Goal: Find contact information: Find contact information

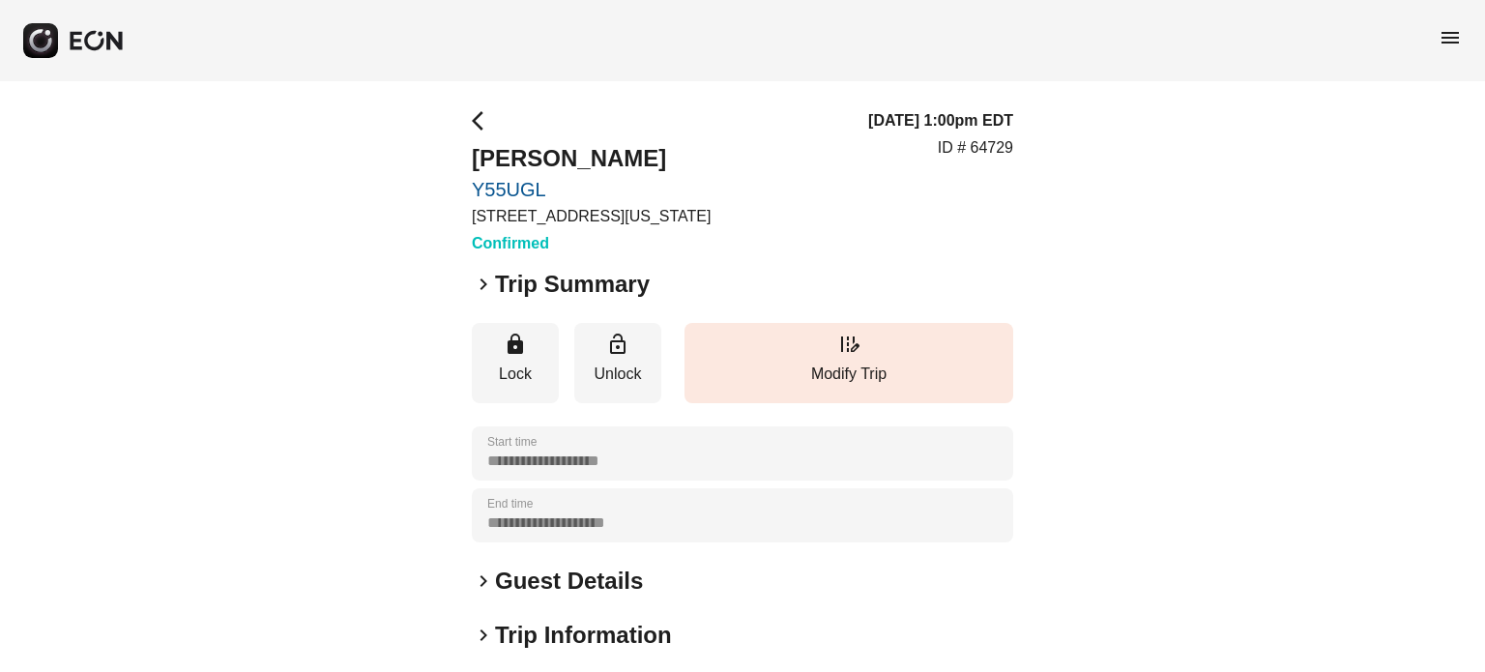
click at [998, 150] on p "ID # 64729" at bounding box center [975, 147] width 75 height 23
click at [998, 147] on p "ID # 64729" at bounding box center [975, 147] width 75 height 23
copy p "64729"
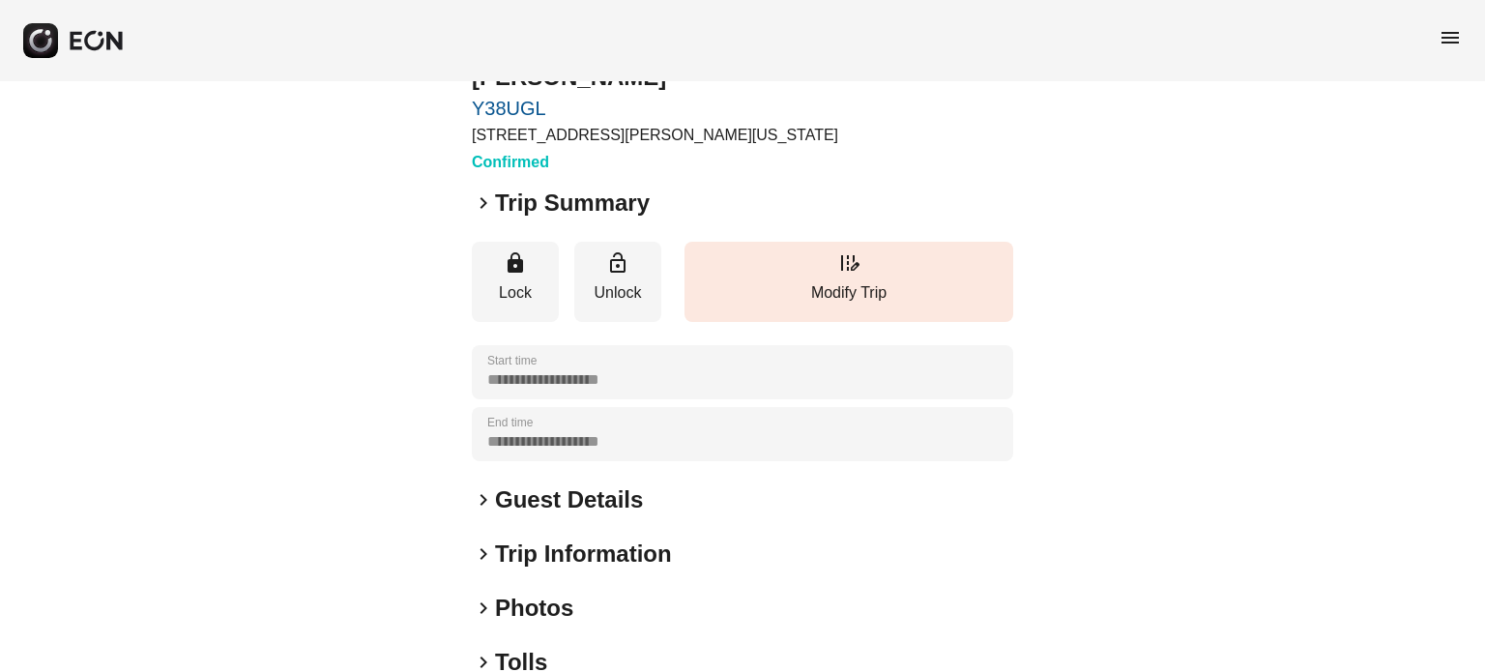
scroll to position [193, 0]
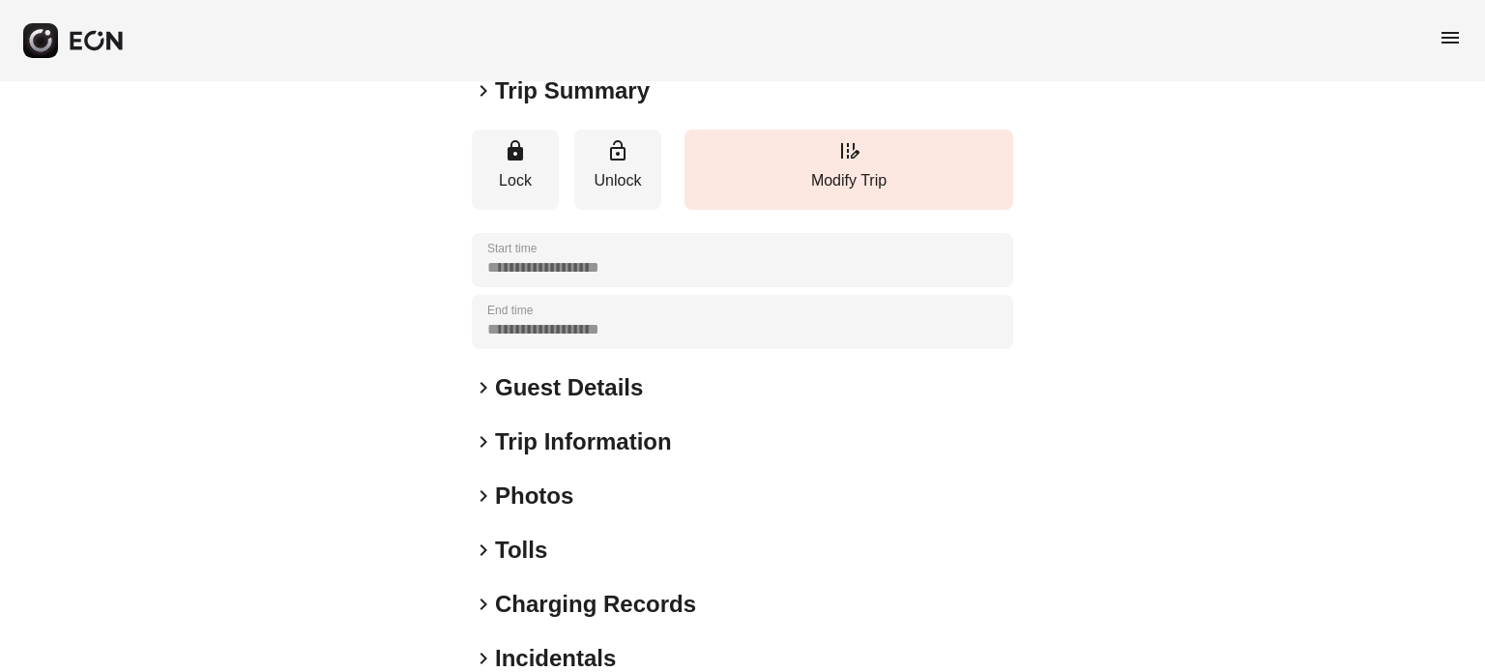
click at [538, 393] on h2 "Guest Details" at bounding box center [569, 387] width 148 height 31
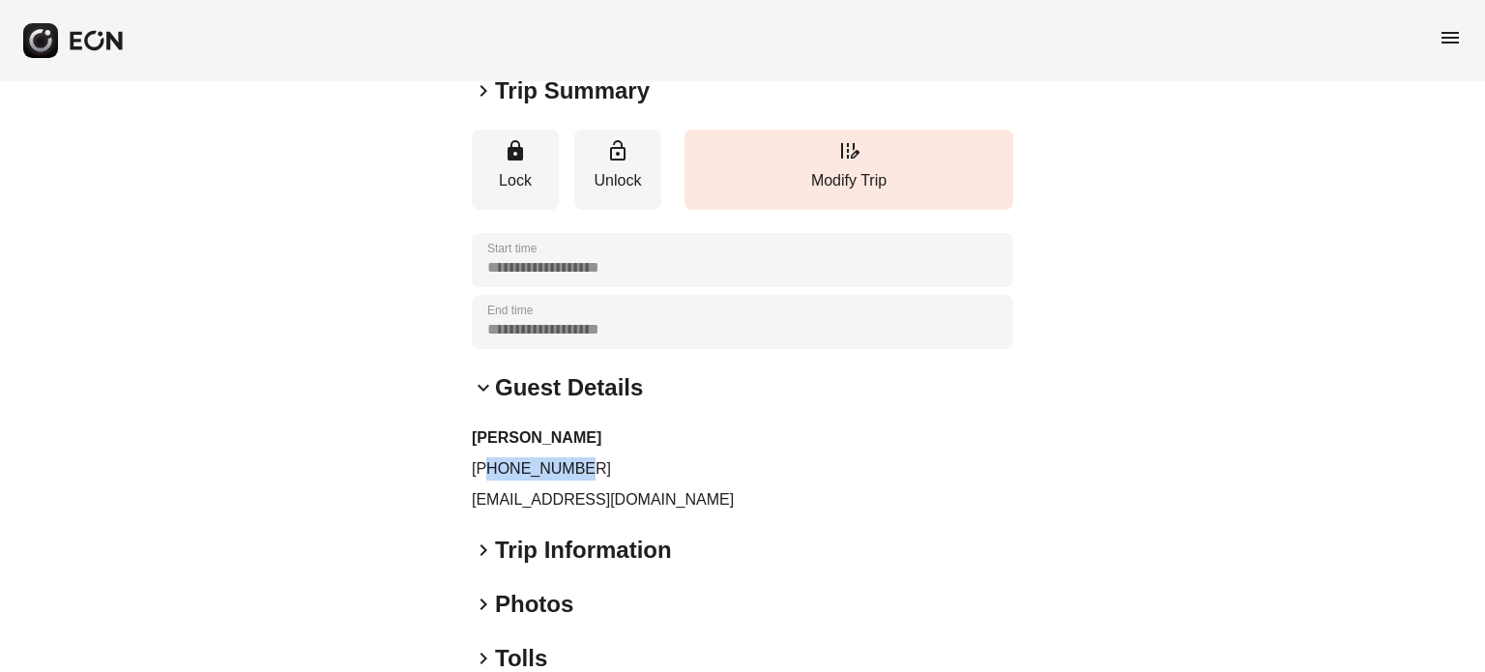
drag, startPoint x: 582, startPoint y: 463, endPoint x: 492, endPoint y: 466, distance: 89.9
click at [492, 466] on p "+19172443524" at bounding box center [742, 468] width 541 height 23
copy p "9172443524"
drag, startPoint x: 738, startPoint y: 498, endPoint x: 469, endPoint y: 513, distance: 270.1
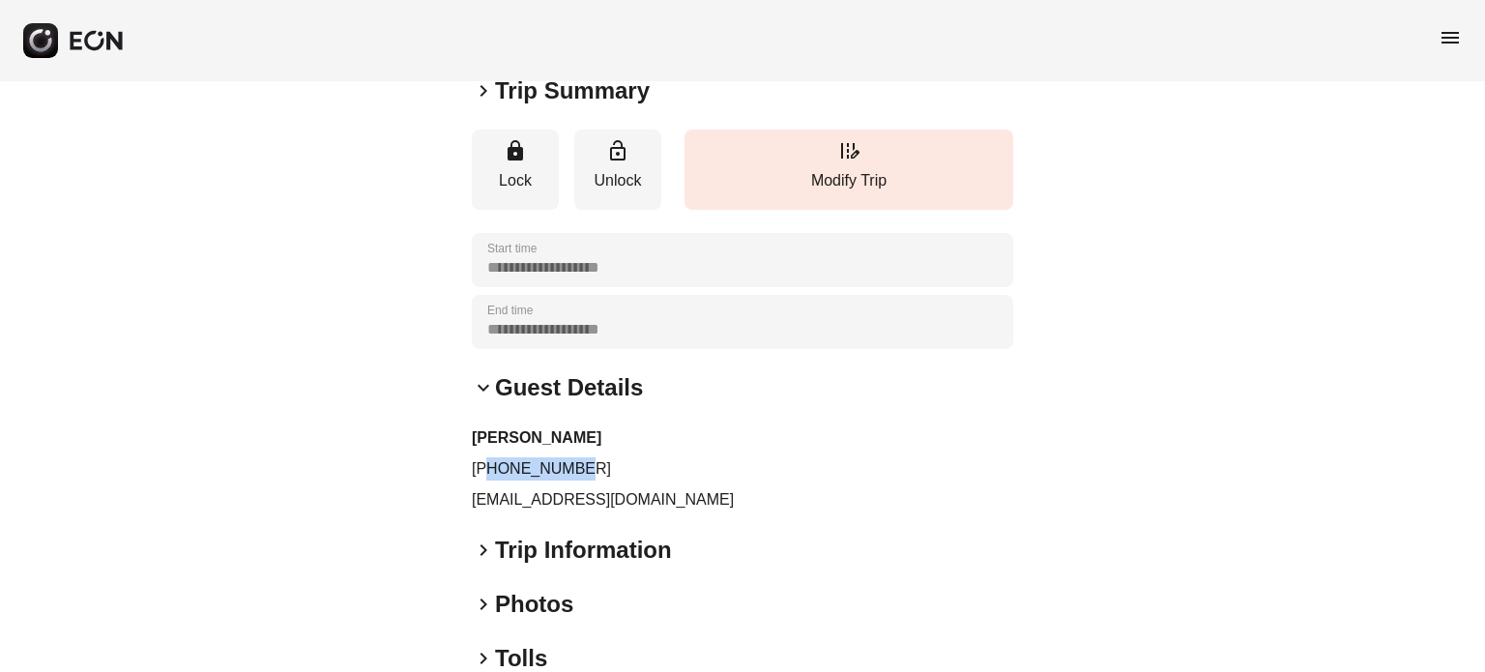
click at [469, 513] on div "**********" at bounding box center [742, 384] width 1485 height 992
copy p "2vhzg8f4ym@privaterelay.appleid.com"
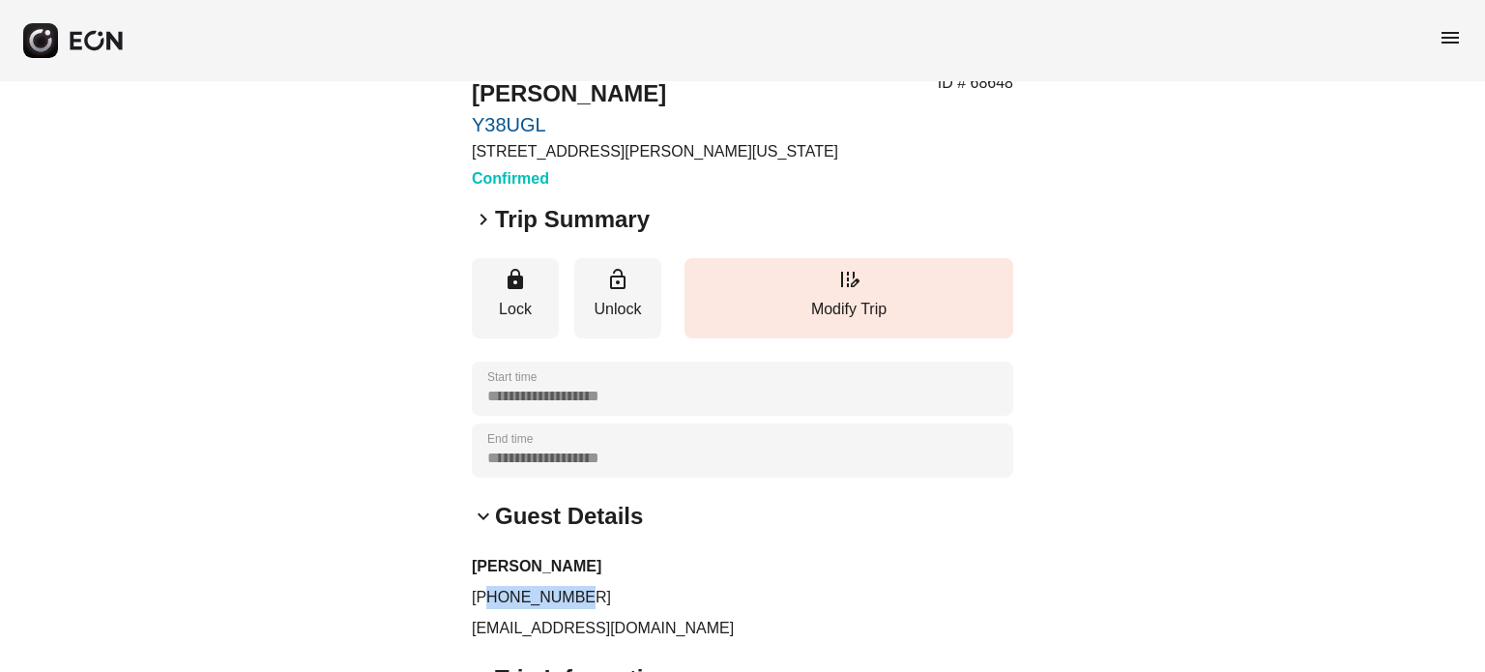
scroll to position [0, 0]
